Goal: Find specific page/section: Find specific page/section

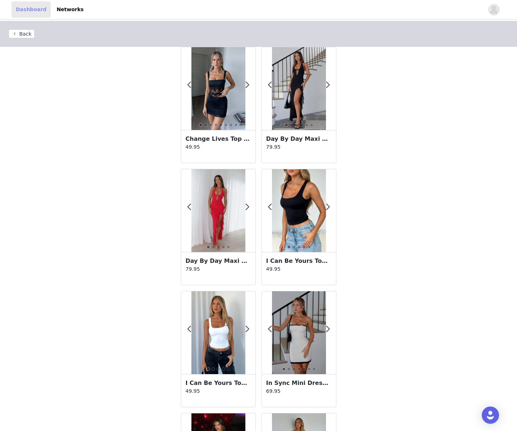
click at [25, 14] on link "Dashboard" at bounding box center [31, 9] width 39 height 16
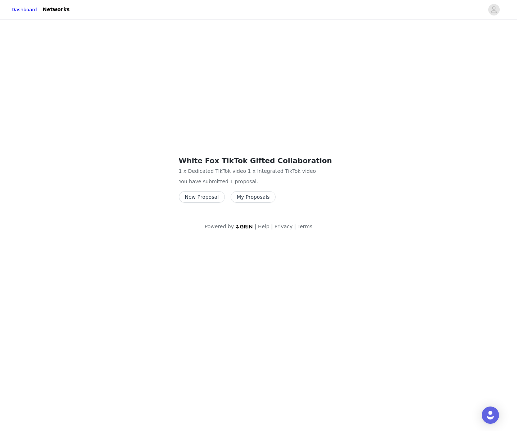
click at [244, 200] on button "My Proposals" at bounding box center [253, 197] width 45 height 12
